Goal: Information Seeking & Learning: Learn about a topic

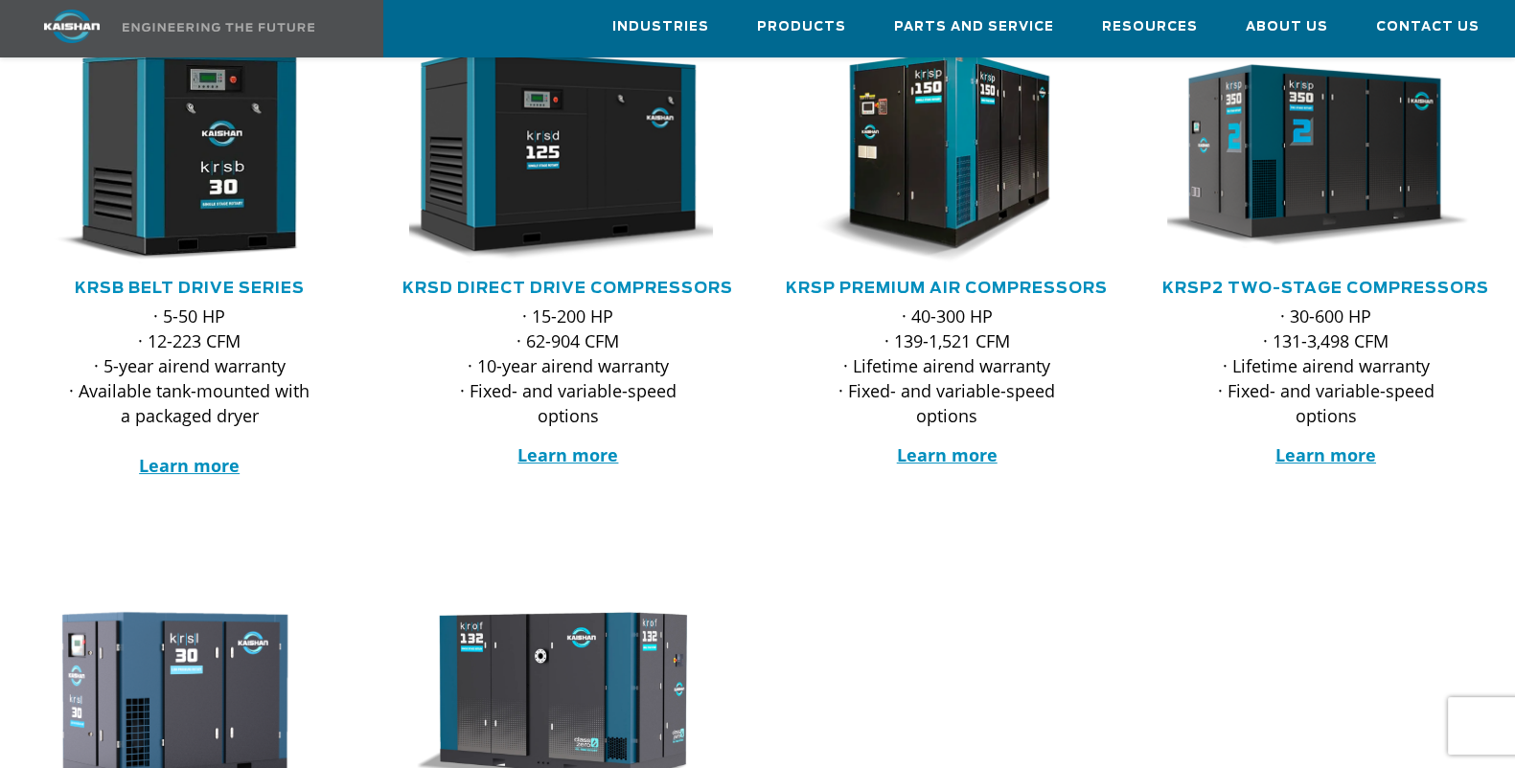
scroll to position [319, 0]
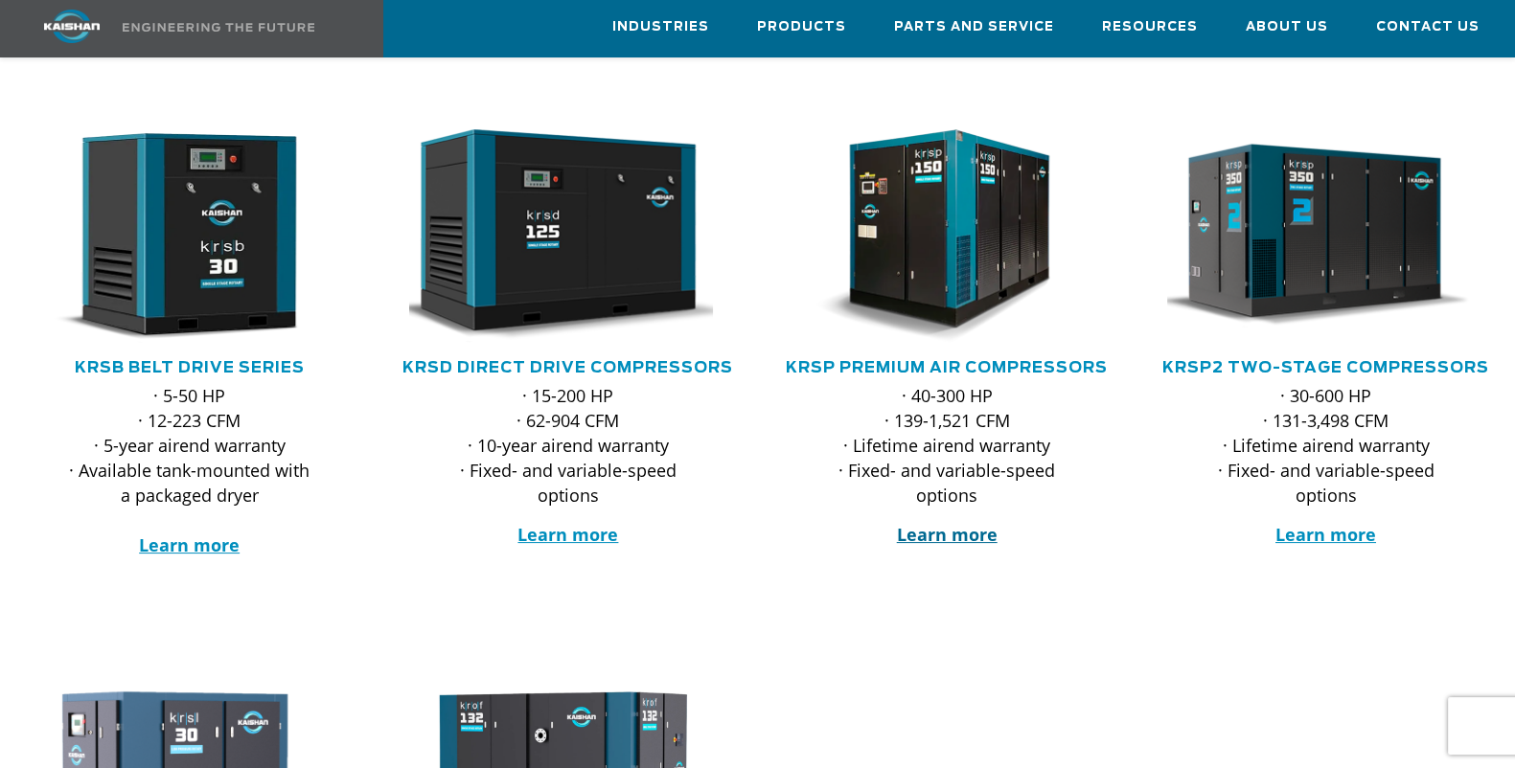
click at [934, 523] on strong "Learn more" at bounding box center [947, 534] width 101 height 23
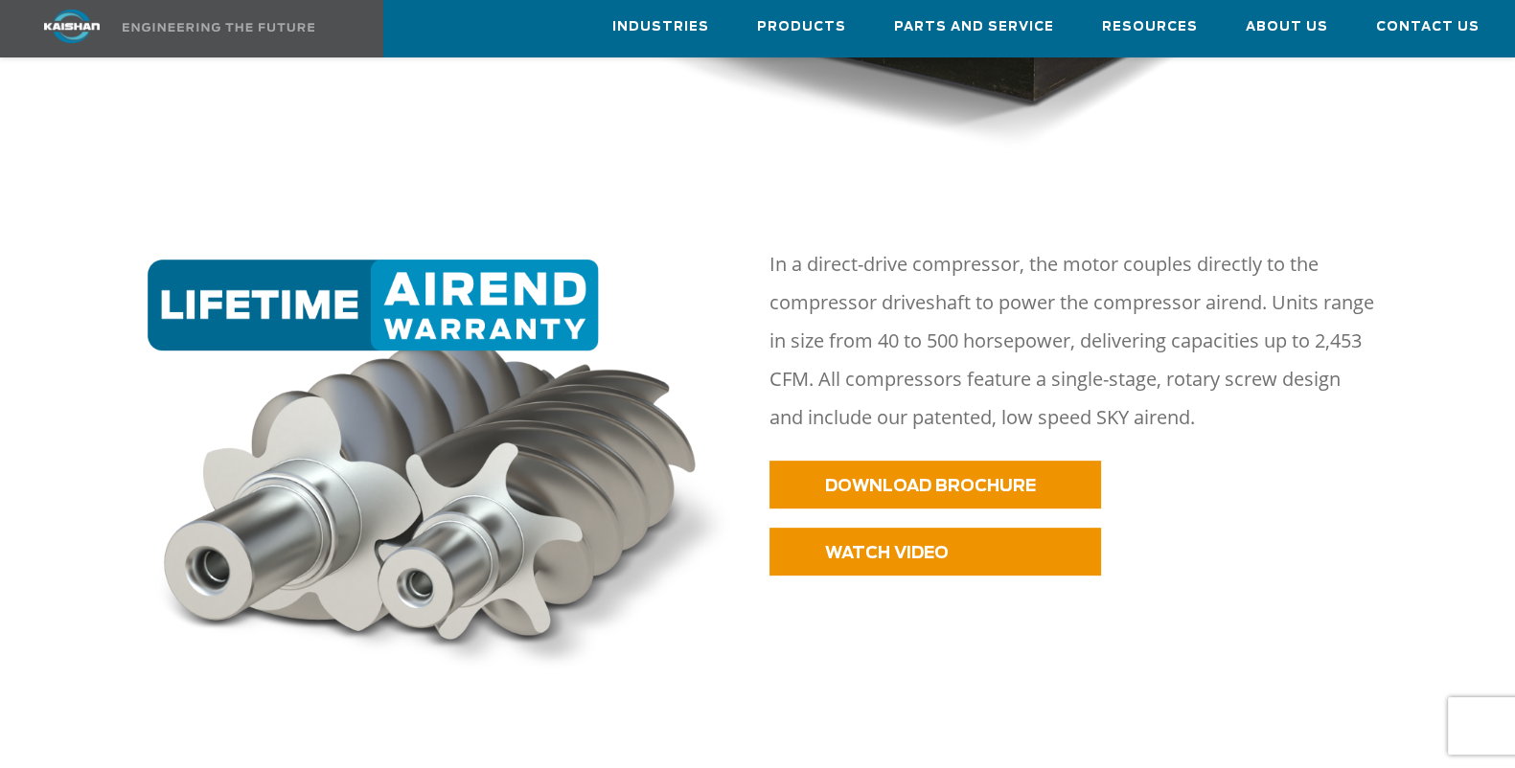
scroll to position [878, 0]
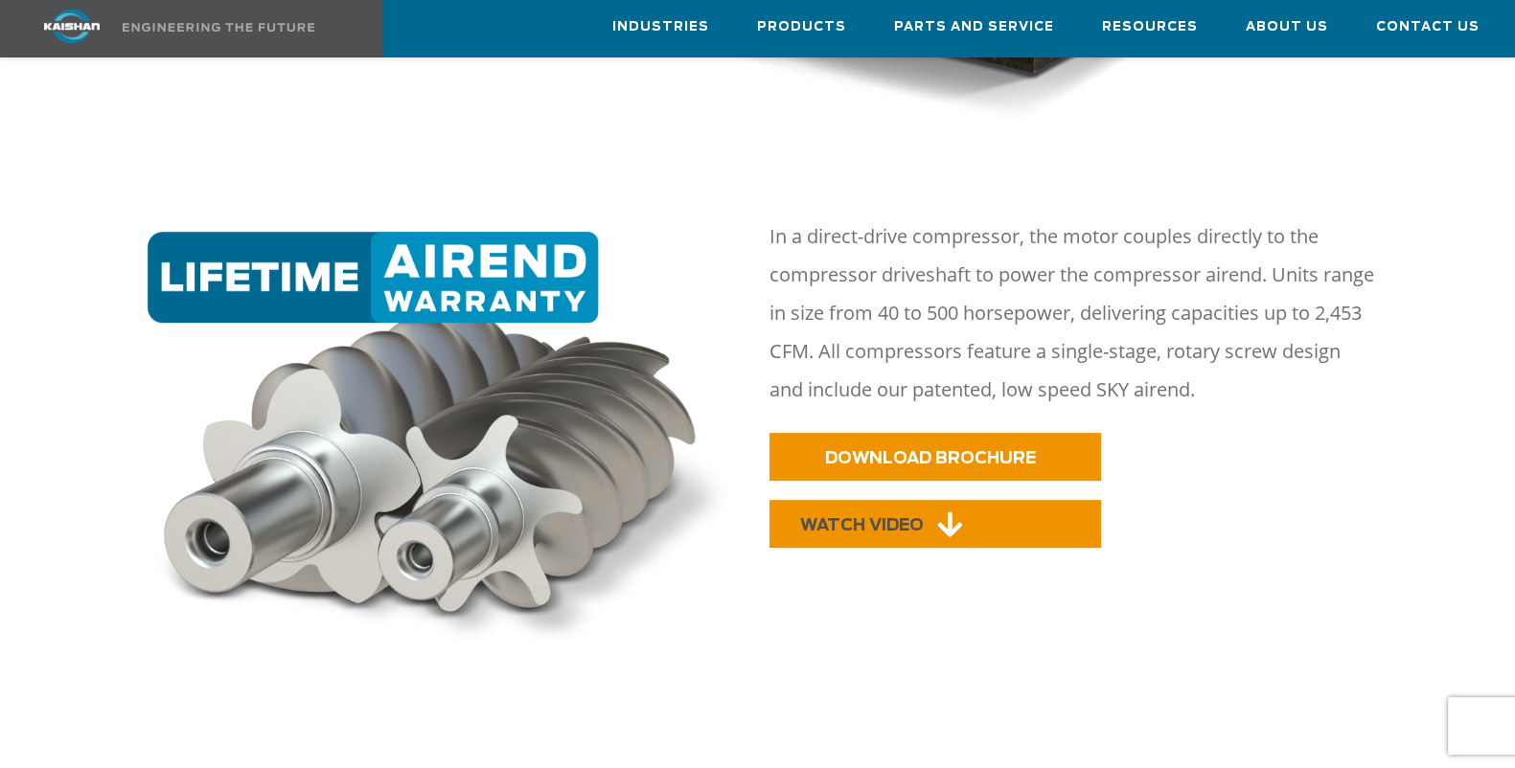
click at [886, 517] on span "WATCH VIDEO" at bounding box center [862, 525] width 124 height 16
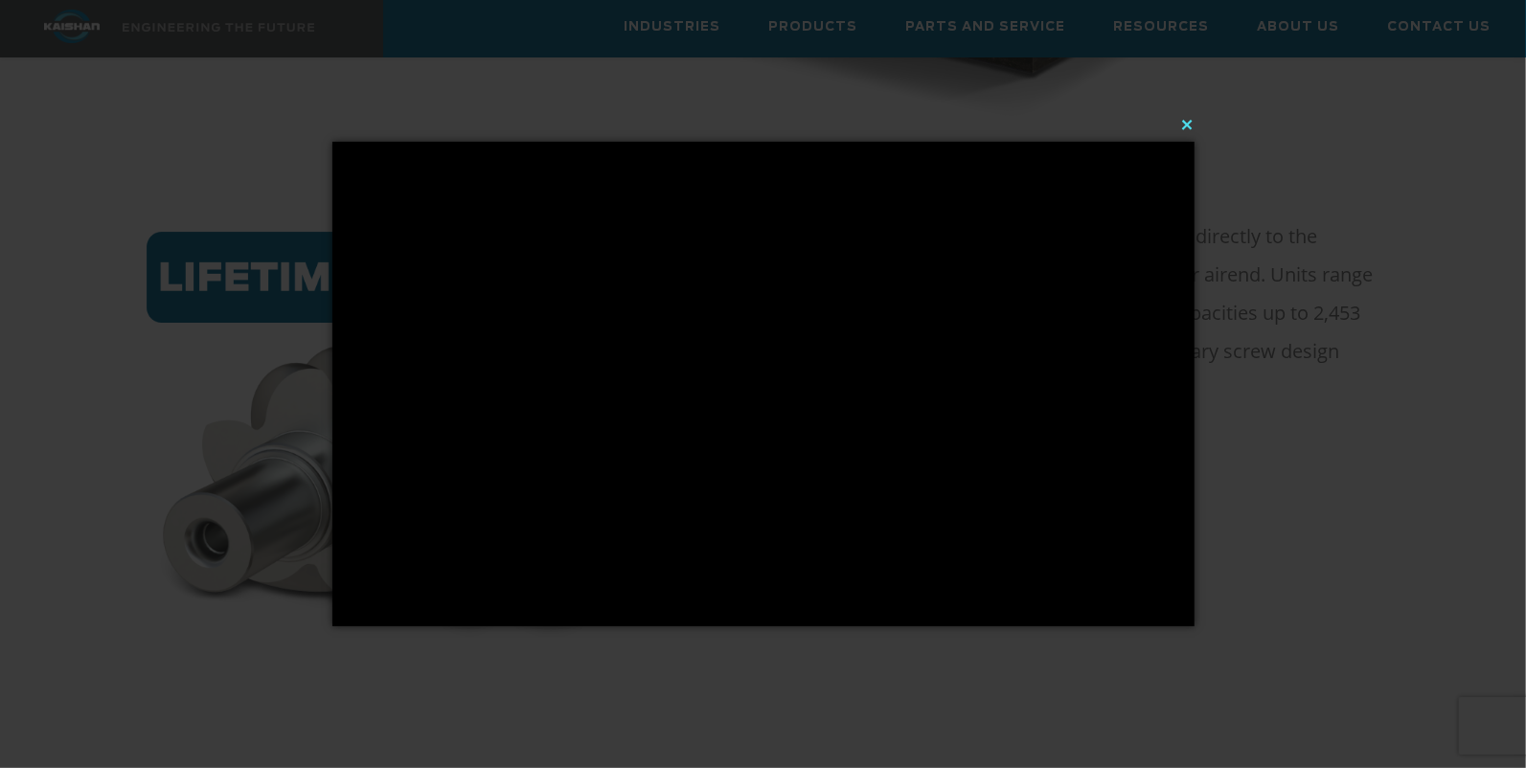
click at [1188, 124] on button "×" at bounding box center [769, 124] width 862 height 42
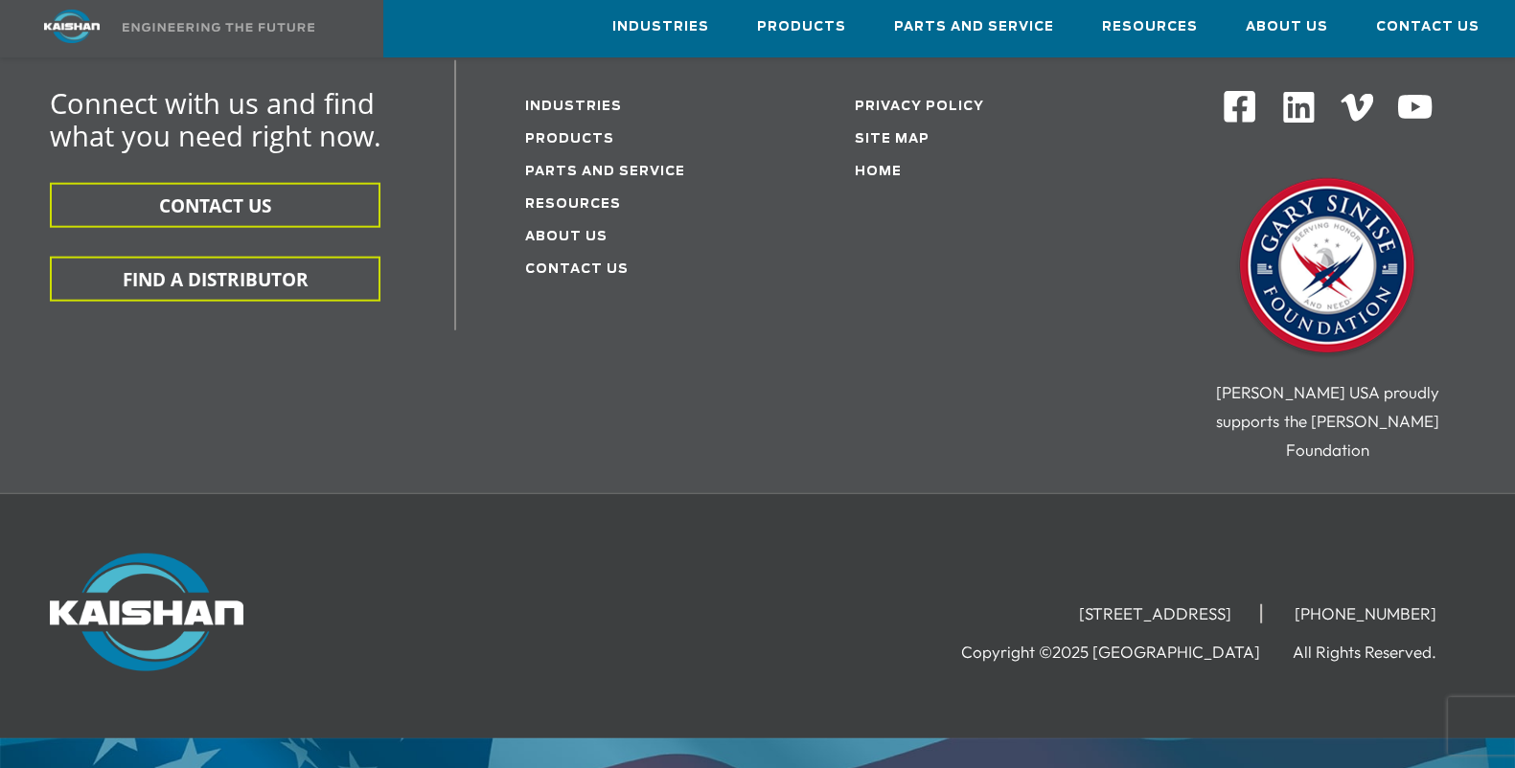
scroll to position [5967, 0]
